Goal: Information Seeking & Learning: Learn about a topic

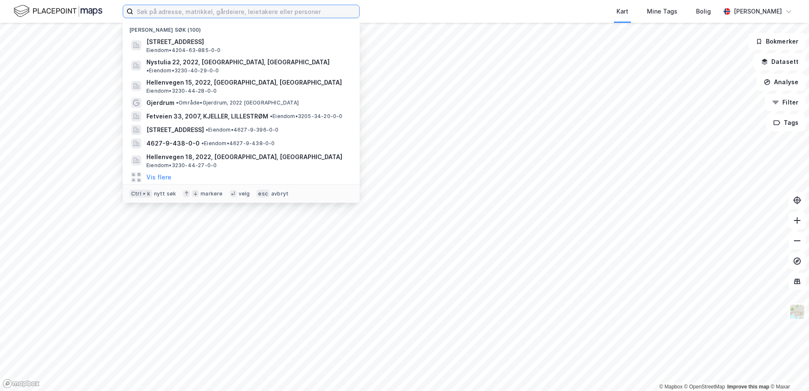
click at [234, 11] on input at bounding box center [246, 11] width 226 height 13
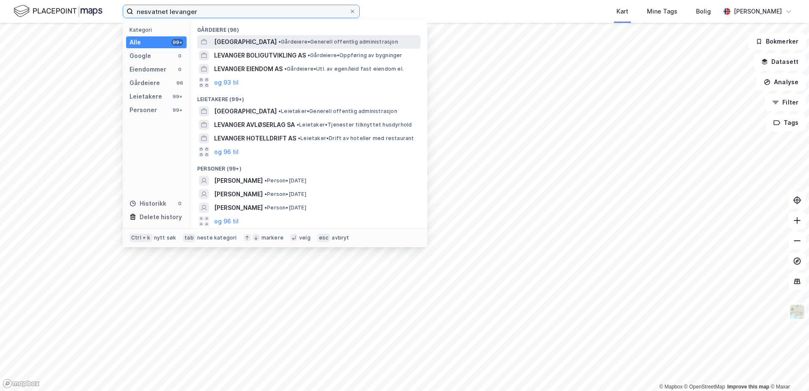
type input "nesvatnet levanger"
click at [240, 43] on span "LEVANGER KOMMUNE" at bounding box center [245, 42] width 63 height 10
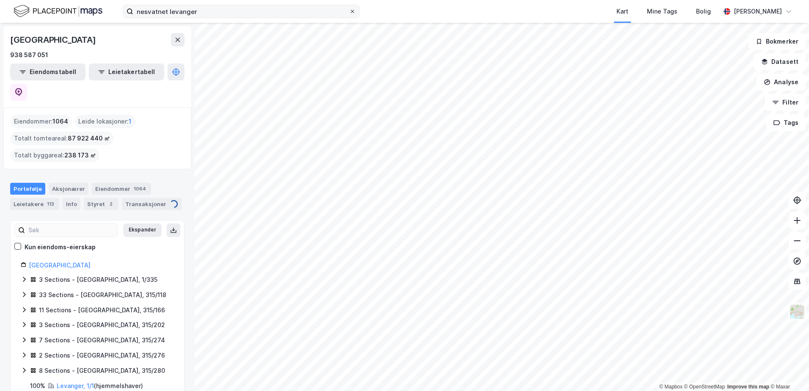
click at [351, 12] on icon at bounding box center [352, 11] width 5 height 5
click at [349, 12] on input "nesvatnet levanger" at bounding box center [241, 11] width 216 height 13
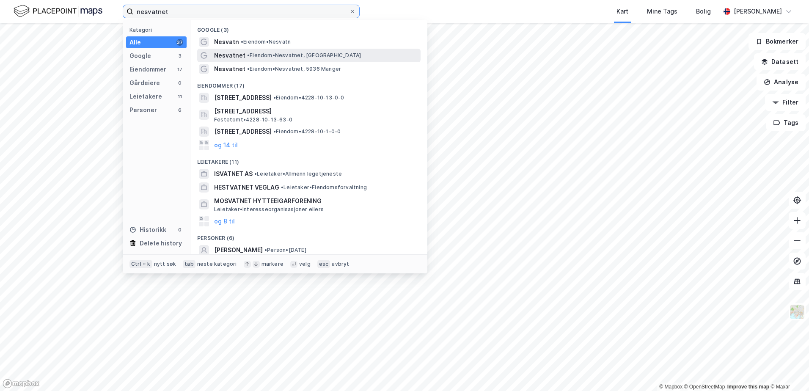
type input "nesvatnet"
click at [229, 52] on span "Nesvatnet" at bounding box center [229, 55] width 31 height 10
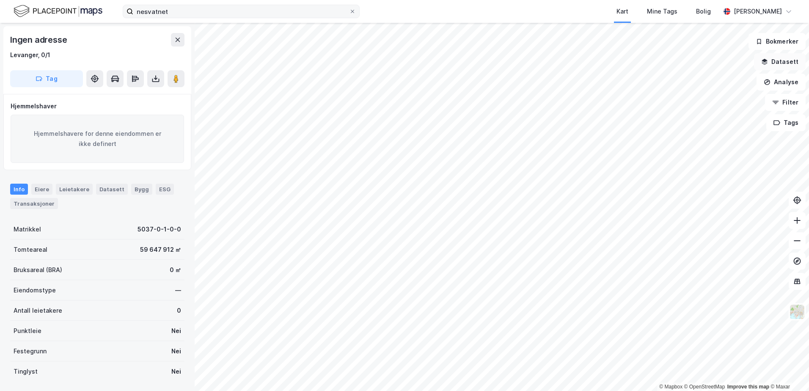
click at [776, 61] on button "Datasett" at bounding box center [780, 61] width 52 height 17
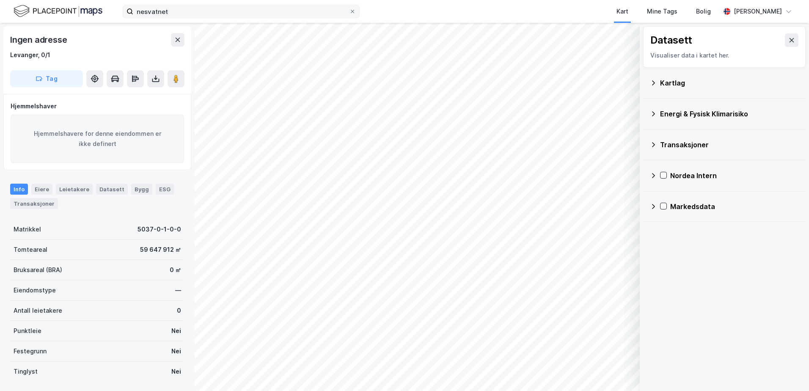
click at [661, 113] on div "Energi & Fysisk Klimarisiko" at bounding box center [729, 114] width 139 height 10
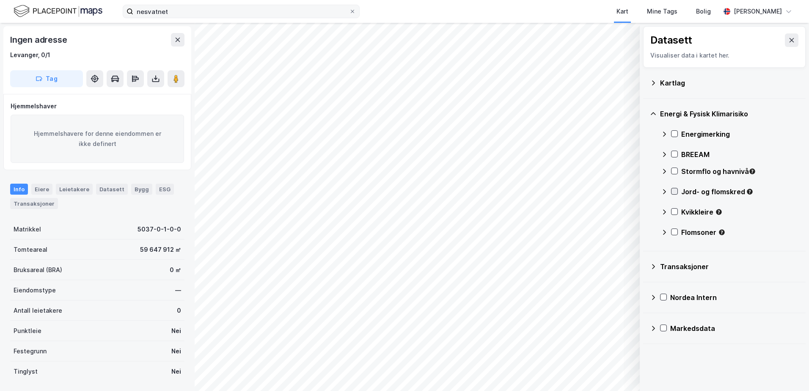
click at [674, 192] on icon at bounding box center [674, 191] width 6 height 6
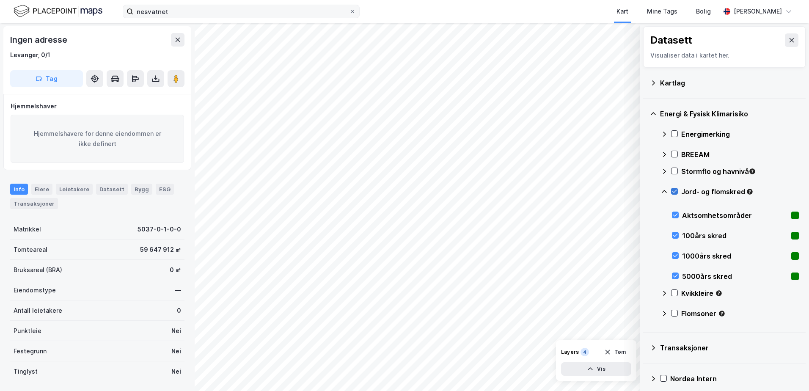
click at [674, 190] on icon at bounding box center [674, 191] width 6 height 6
click at [674, 292] on icon at bounding box center [674, 293] width 6 height 6
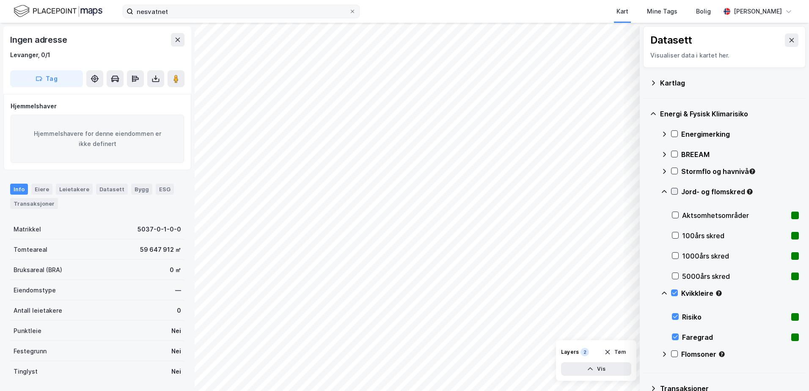
click at [674, 191] on icon at bounding box center [674, 191] width 6 height 6
click at [675, 355] on icon at bounding box center [674, 353] width 5 height 3
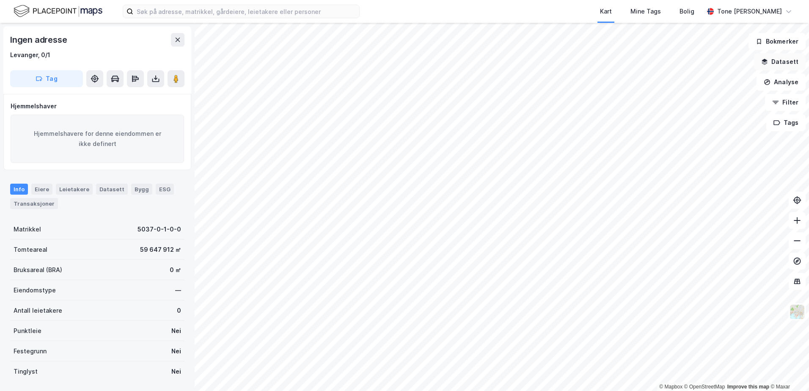
click at [790, 58] on button "Datasett" at bounding box center [780, 61] width 52 height 17
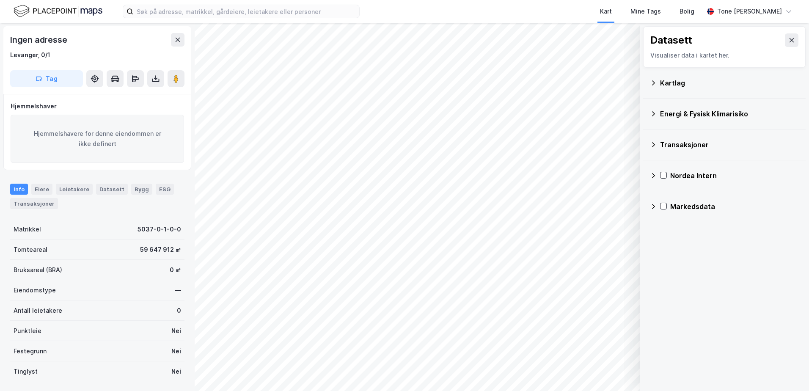
click at [671, 111] on div "Energi & Fysisk Klimarisiko" at bounding box center [729, 114] width 139 height 10
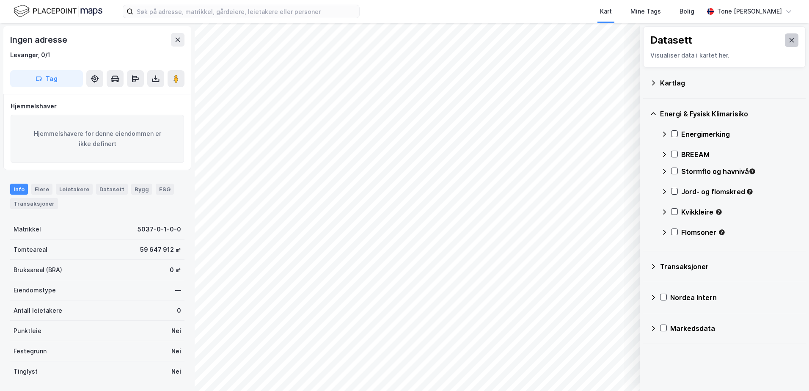
click at [790, 39] on button at bounding box center [792, 40] width 14 height 14
